Goal: Transaction & Acquisition: Purchase product/service

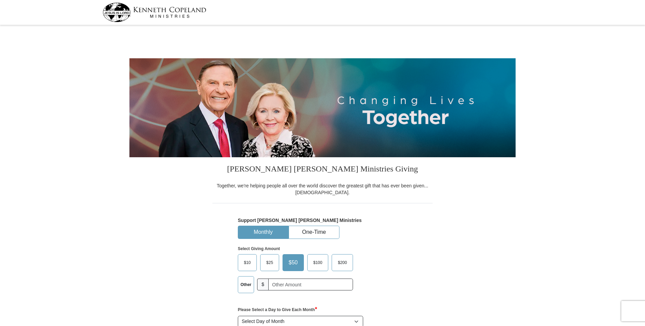
select select "OH"
click at [316, 231] on button "One-Time" at bounding box center [314, 232] width 50 height 13
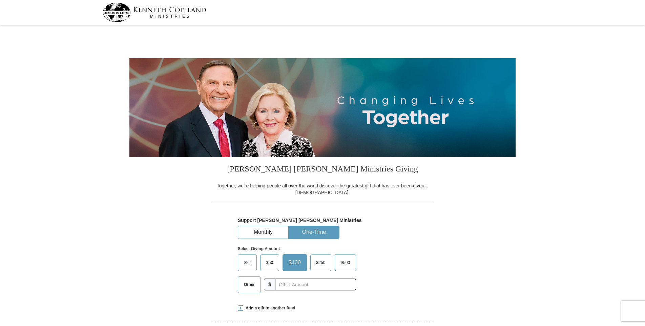
click at [252, 287] on span "Other" at bounding box center [249, 284] width 18 height 10
click at [0, 0] on input "Other" at bounding box center [0, 0] width 0 height 0
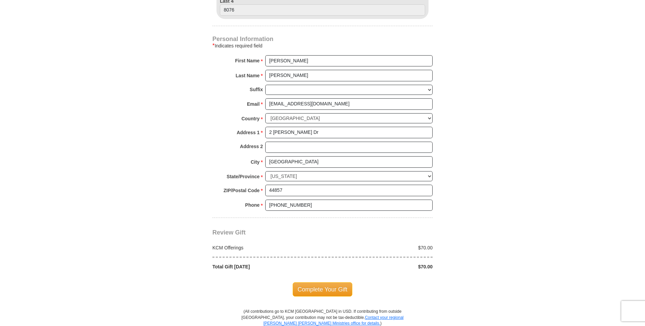
scroll to position [440, 0]
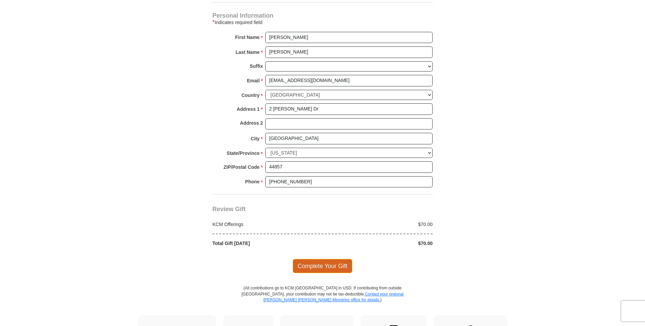
type input "70"
click at [322, 265] on span "Complete Your Gift" at bounding box center [323, 266] width 60 height 14
